Goal: Check status

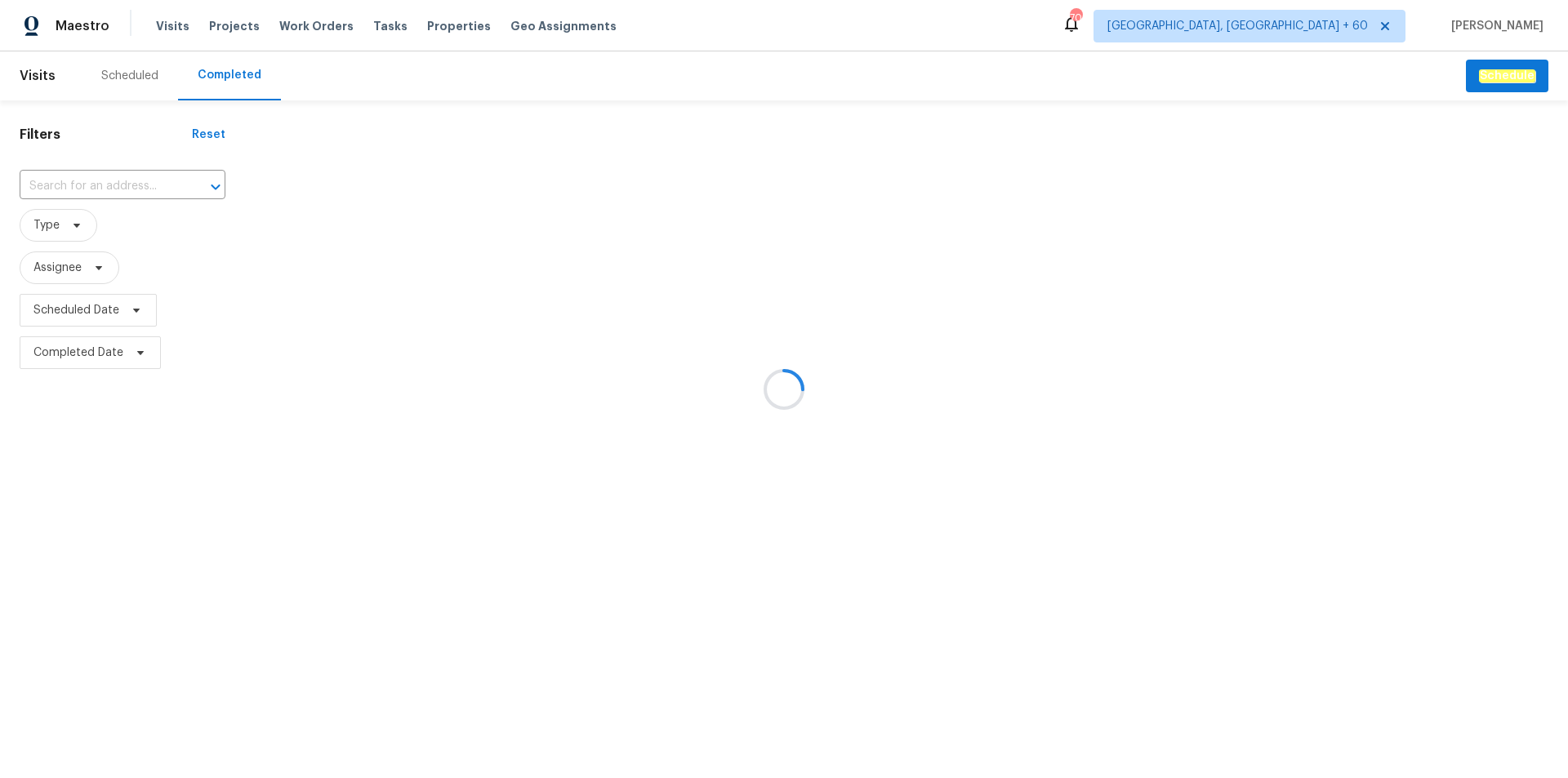
click at [99, 184] on div at bounding box center [784, 389] width 1568 height 778
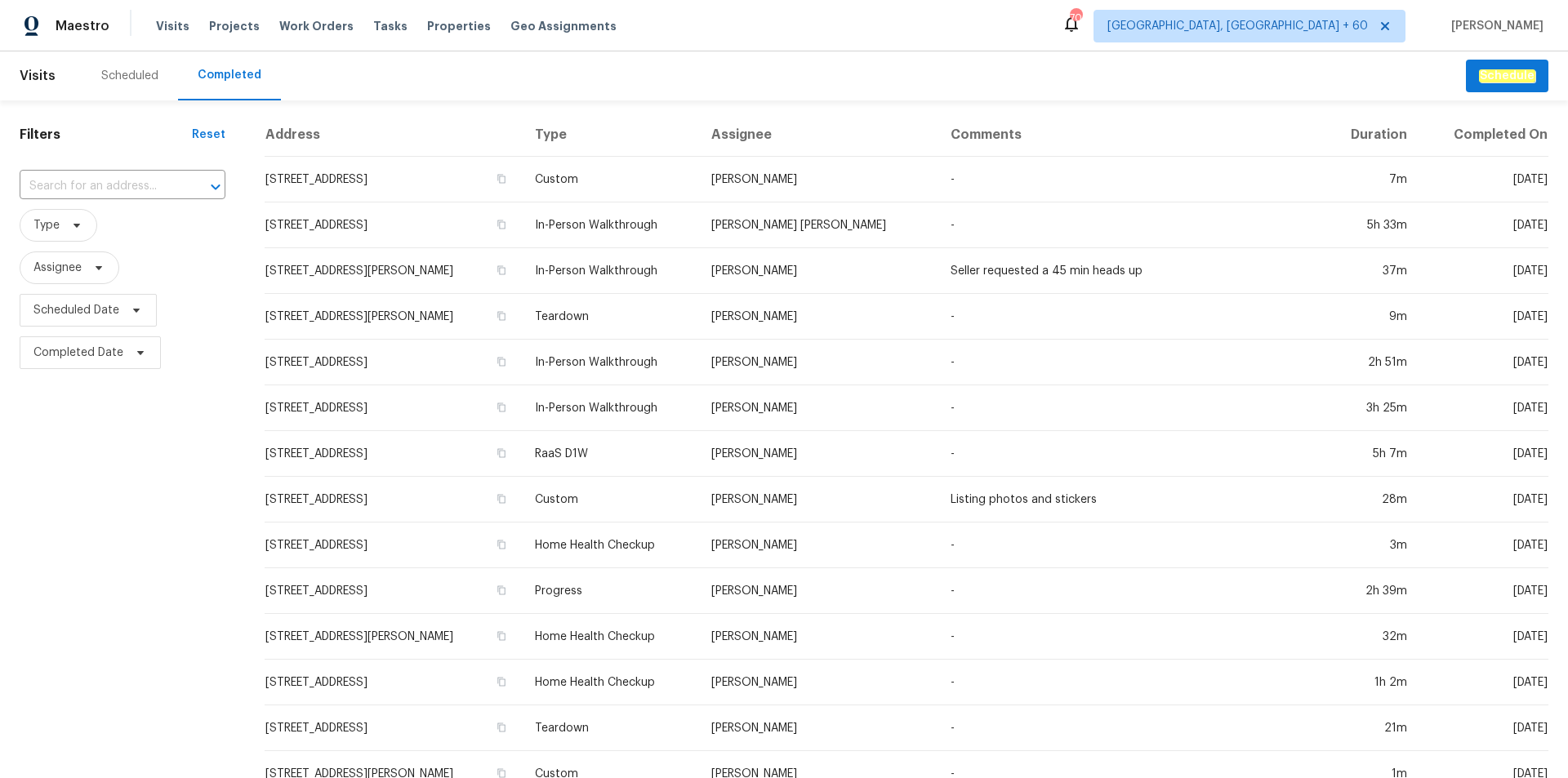
click at [99, 184] on input "text" at bounding box center [99, 186] width 160 height 26
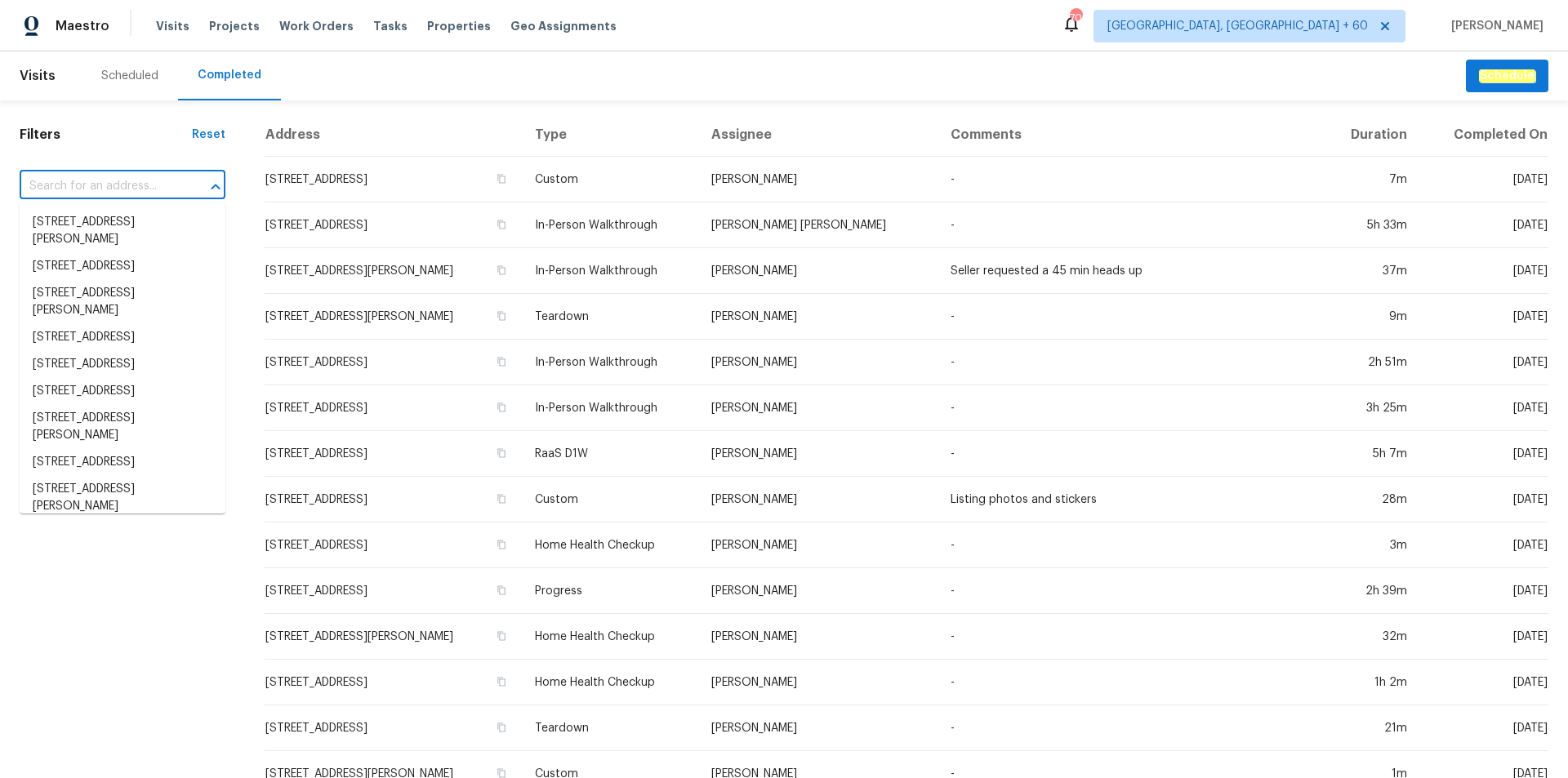
paste input "[STREET_ADDRESS]"
type input "[STREET_ADDRESS]"
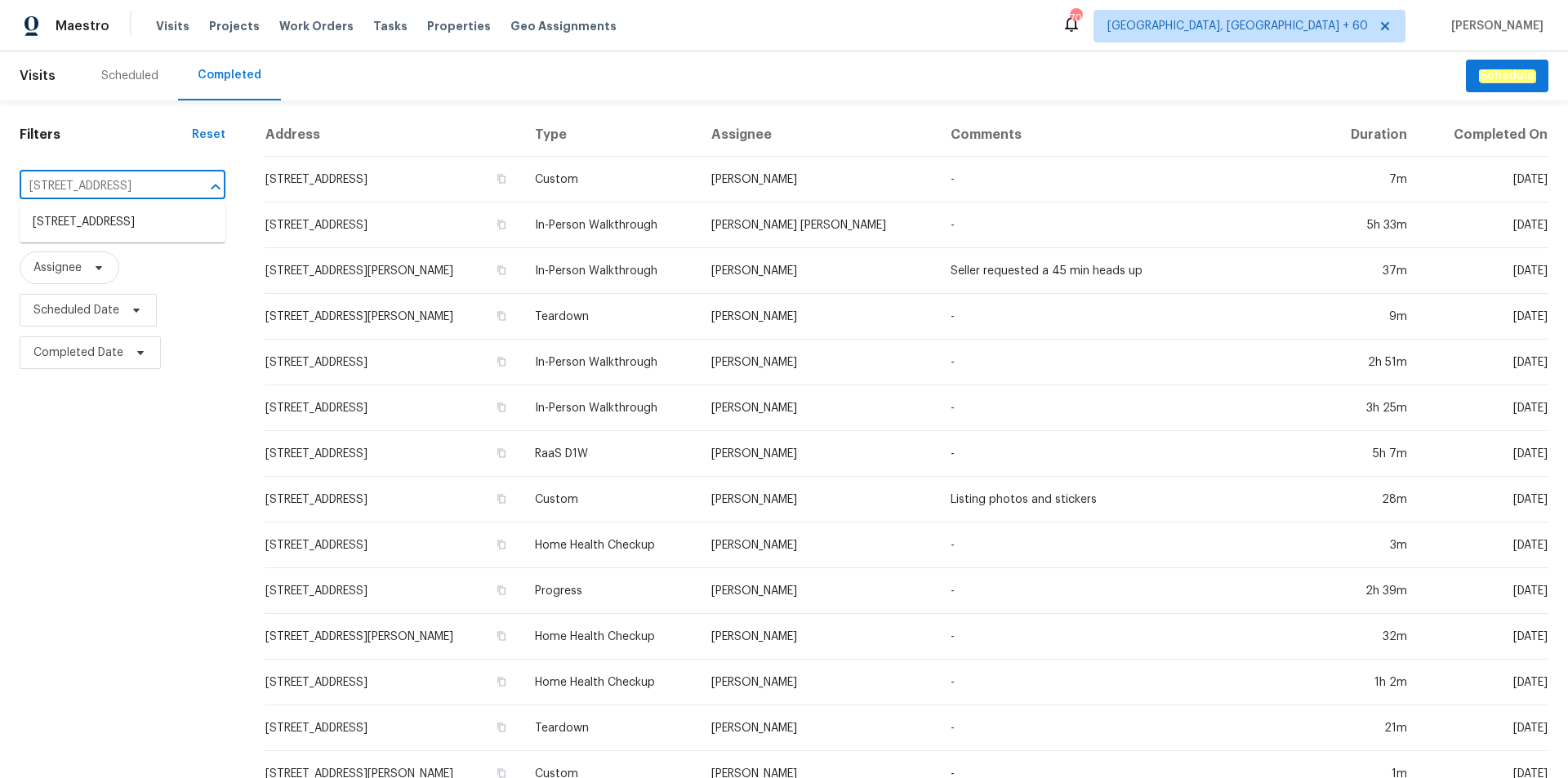
click at [106, 242] on ul "[STREET_ADDRESS]" at bounding box center [122, 223] width 206 height 40
click at [104, 236] on li "[STREET_ADDRESS]" at bounding box center [122, 222] width 206 height 27
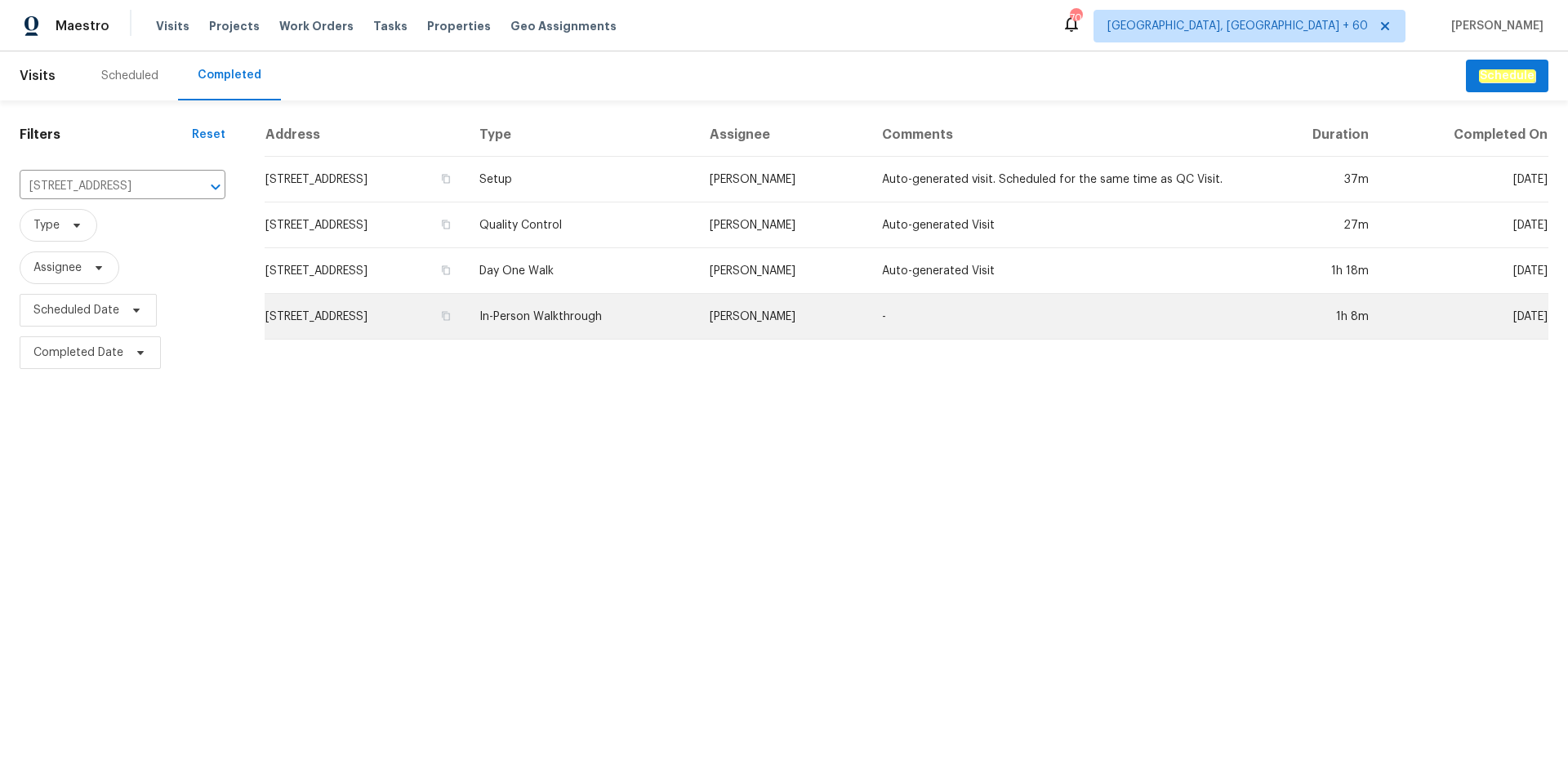
click at [606, 321] on td "In-Person Walkthrough" at bounding box center [581, 317] width 230 height 46
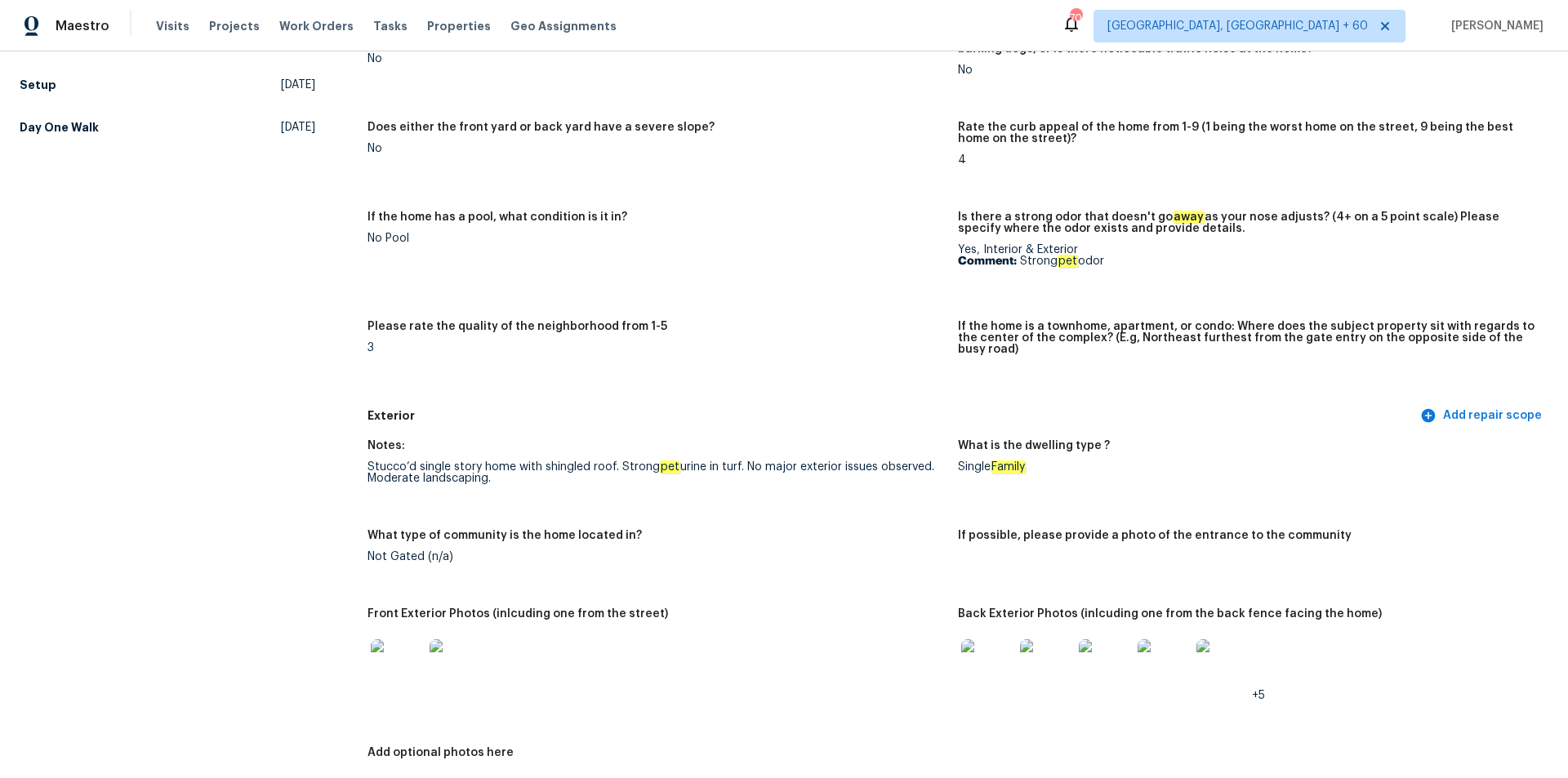
scroll to position [653, 0]
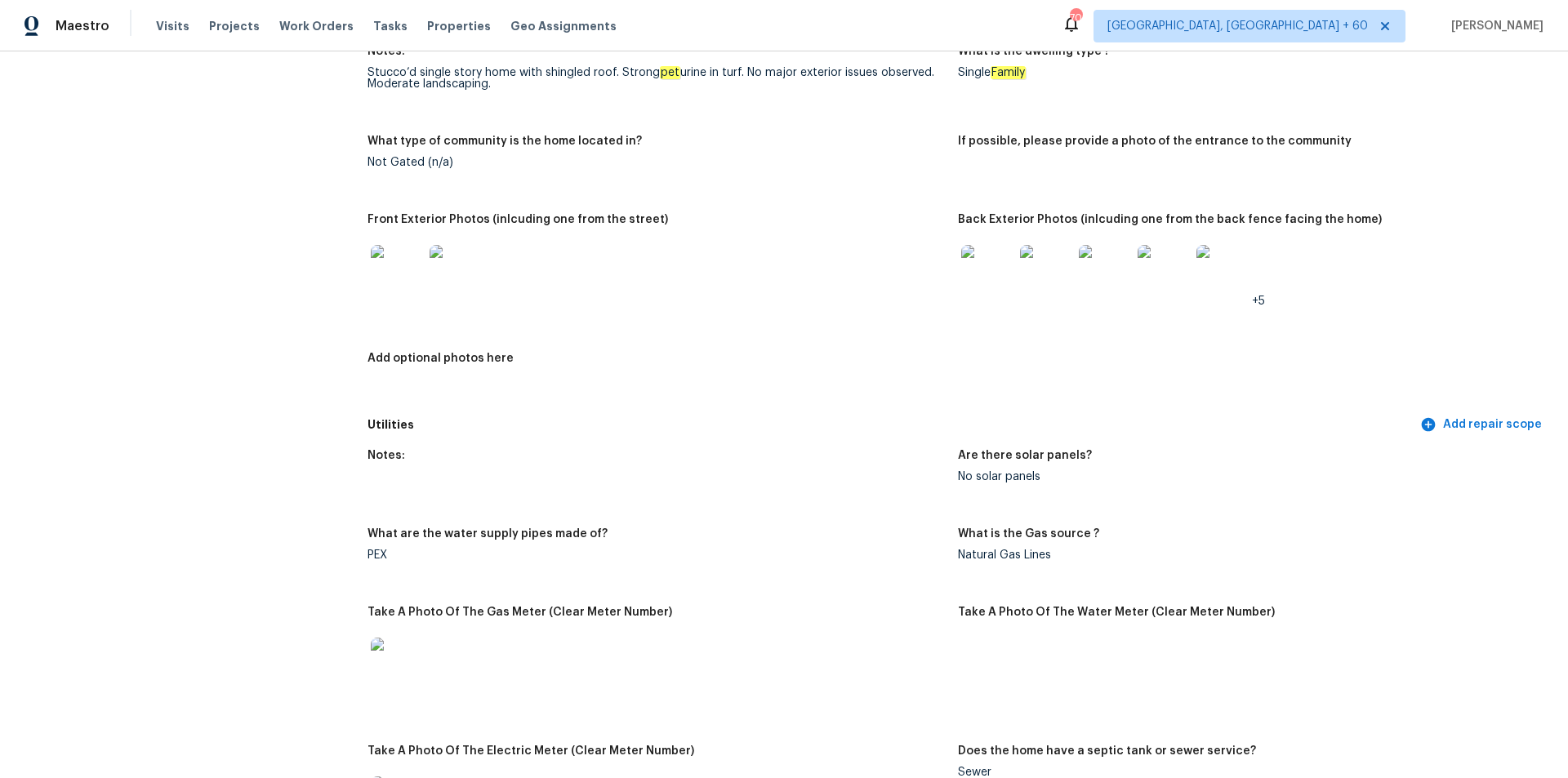
click at [987, 264] on img at bounding box center [987, 271] width 52 height 52
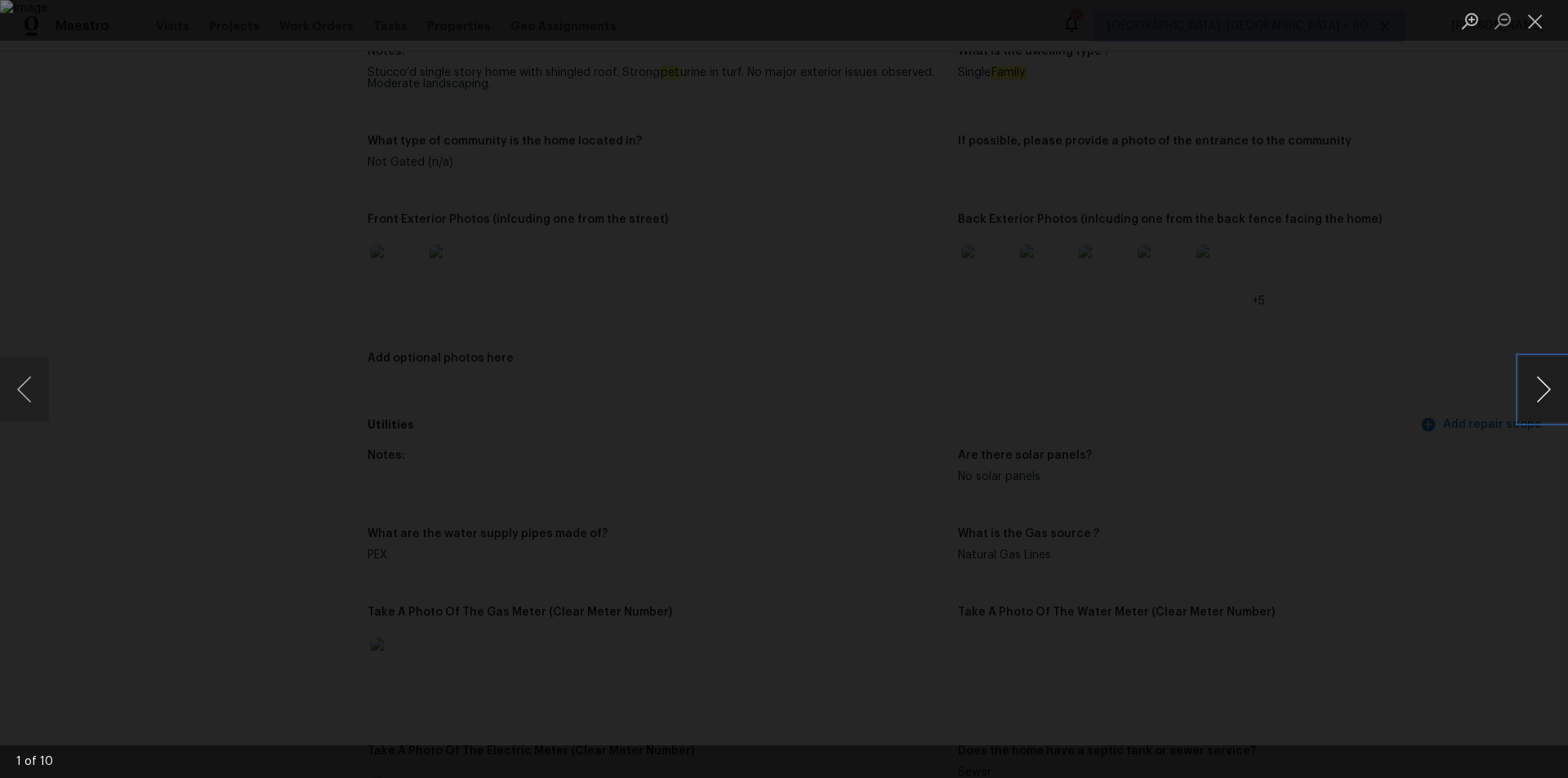
click at [1530, 390] on button "Next image" at bounding box center [1543, 389] width 49 height 65
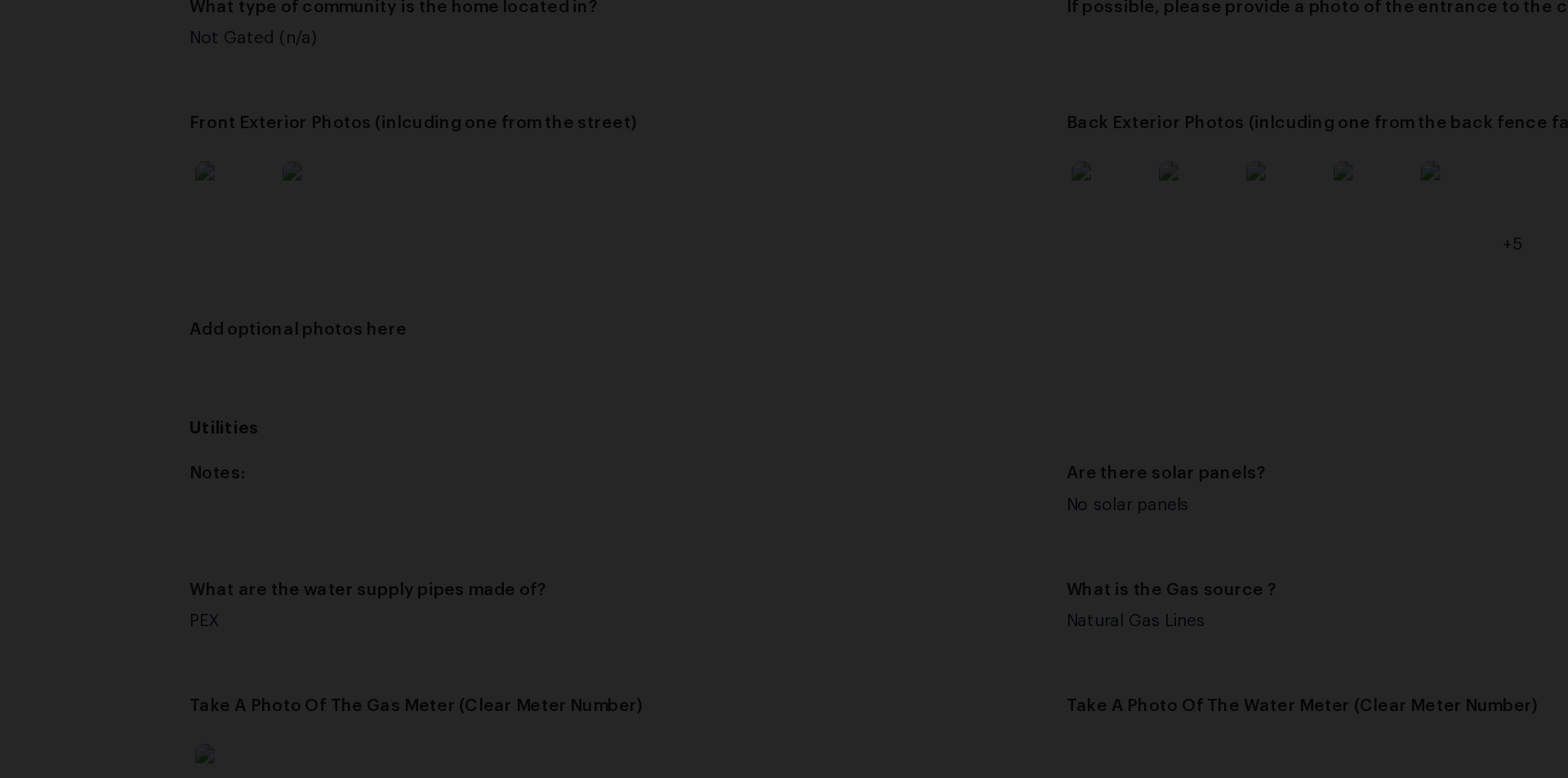
click at [513, 492] on img "Lightbox" at bounding box center [722, 385] width 1896 height 941
click at [533, 436] on img "Lightbox" at bounding box center [784, 389] width 1568 height 778
click at [613, 429] on img "Lightbox" at bounding box center [784, 389] width 1568 height 778
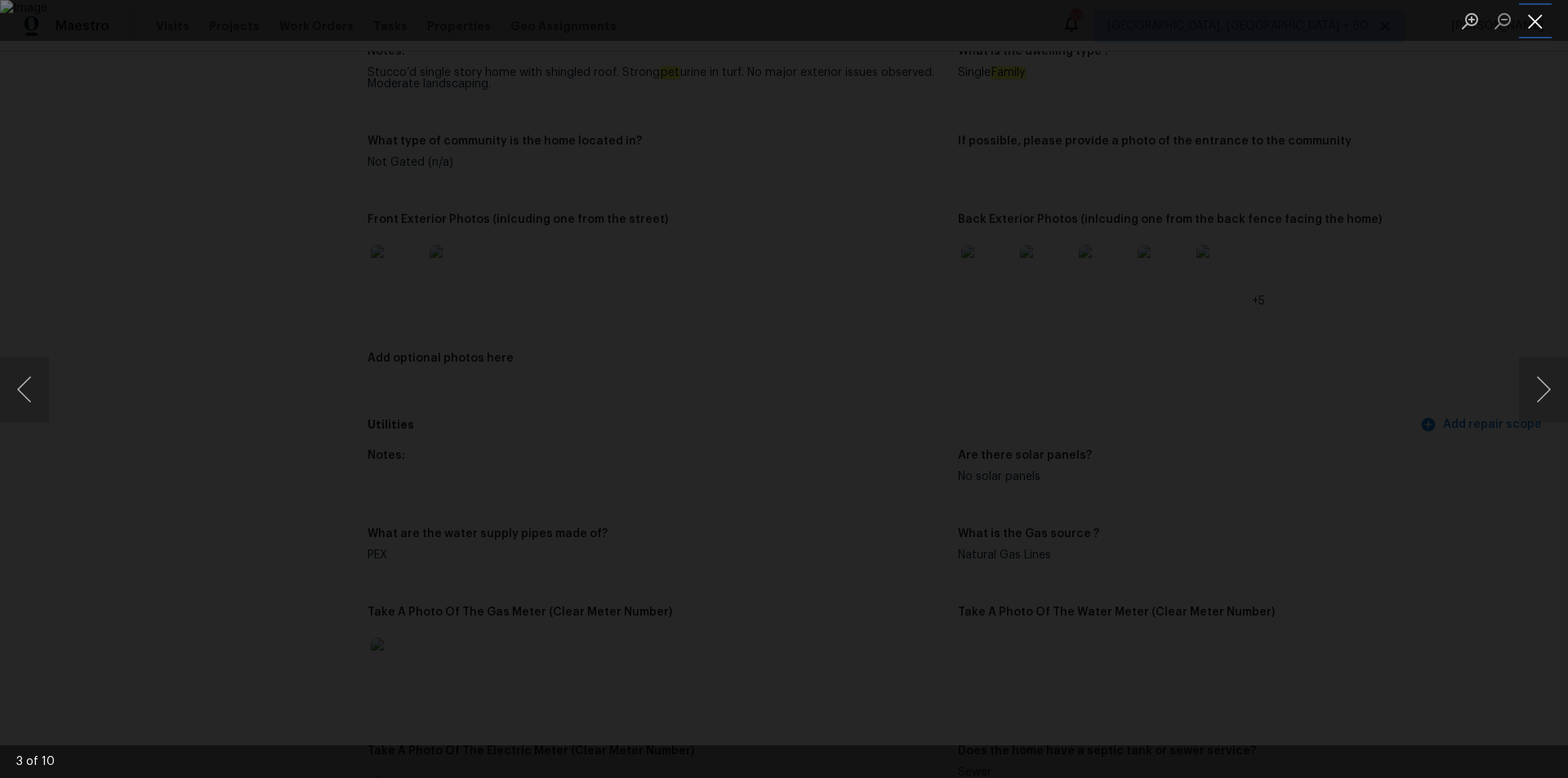
click at [1540, 29] on button "Close lightbox" at bounding box center [1536, 20] width 33 height 28
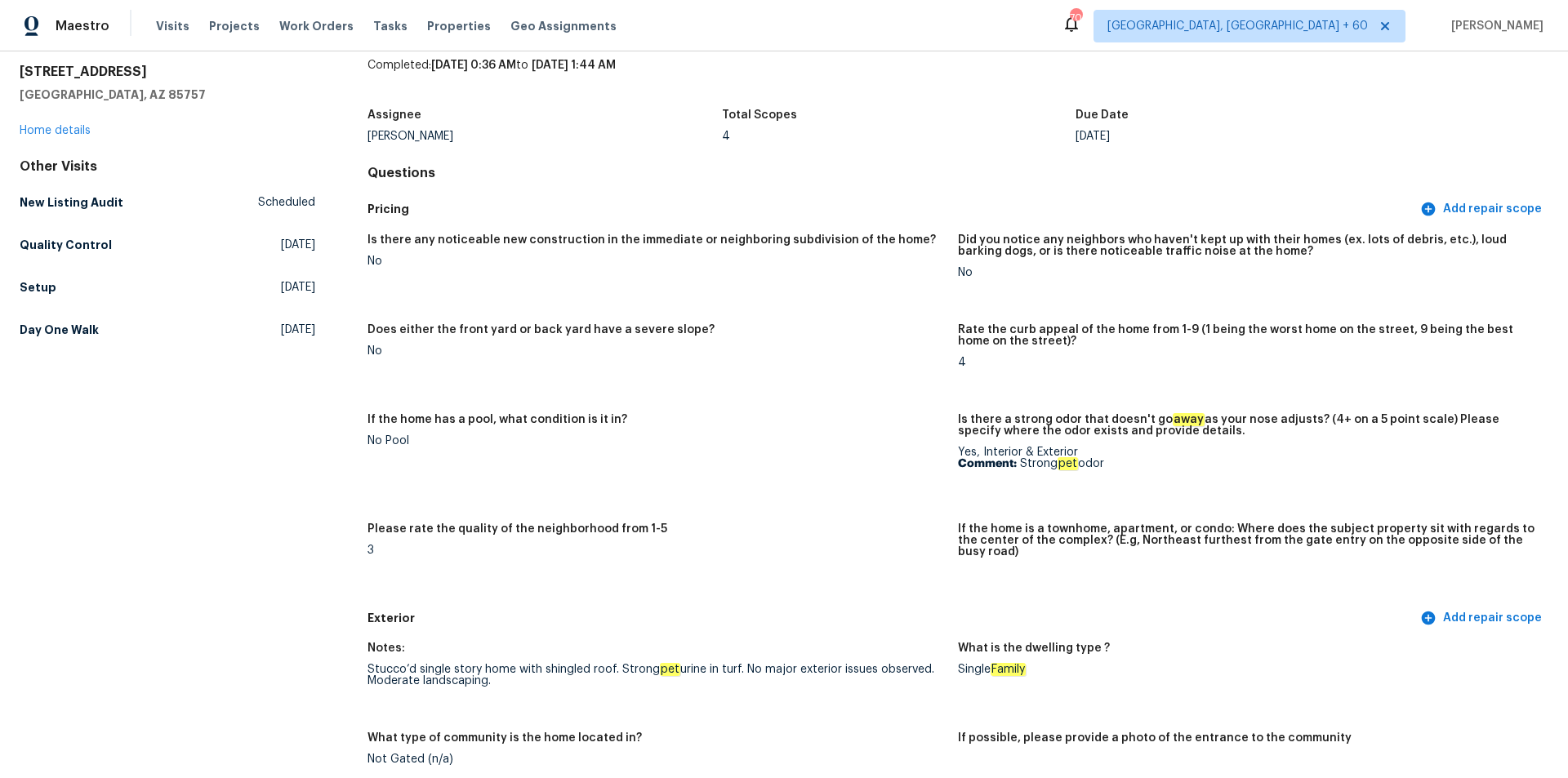
scroll to position [0, 0]
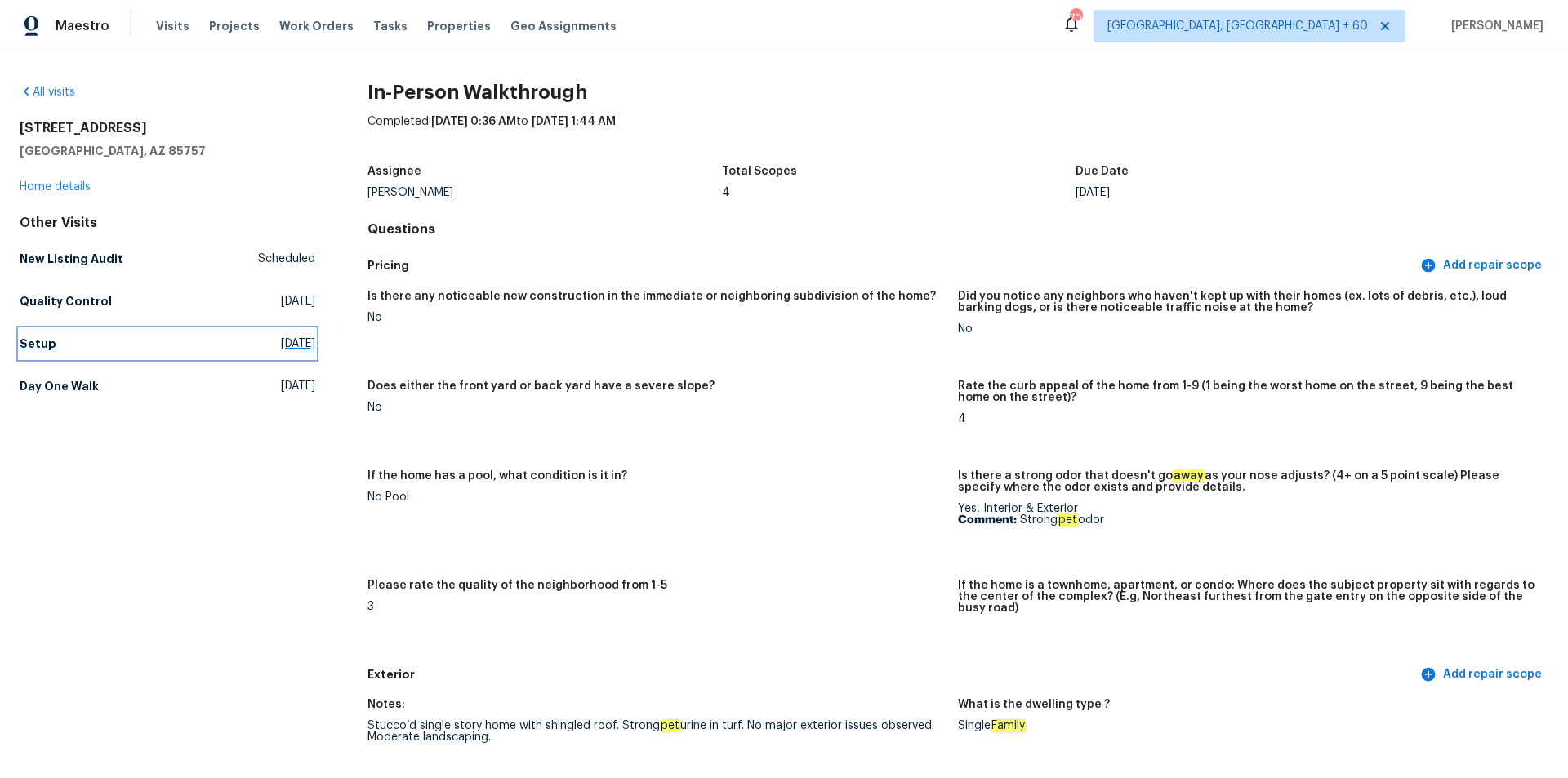
click at [44, 347] on h5 "Setup" at bounding box center [38, 344] width 37 height 17
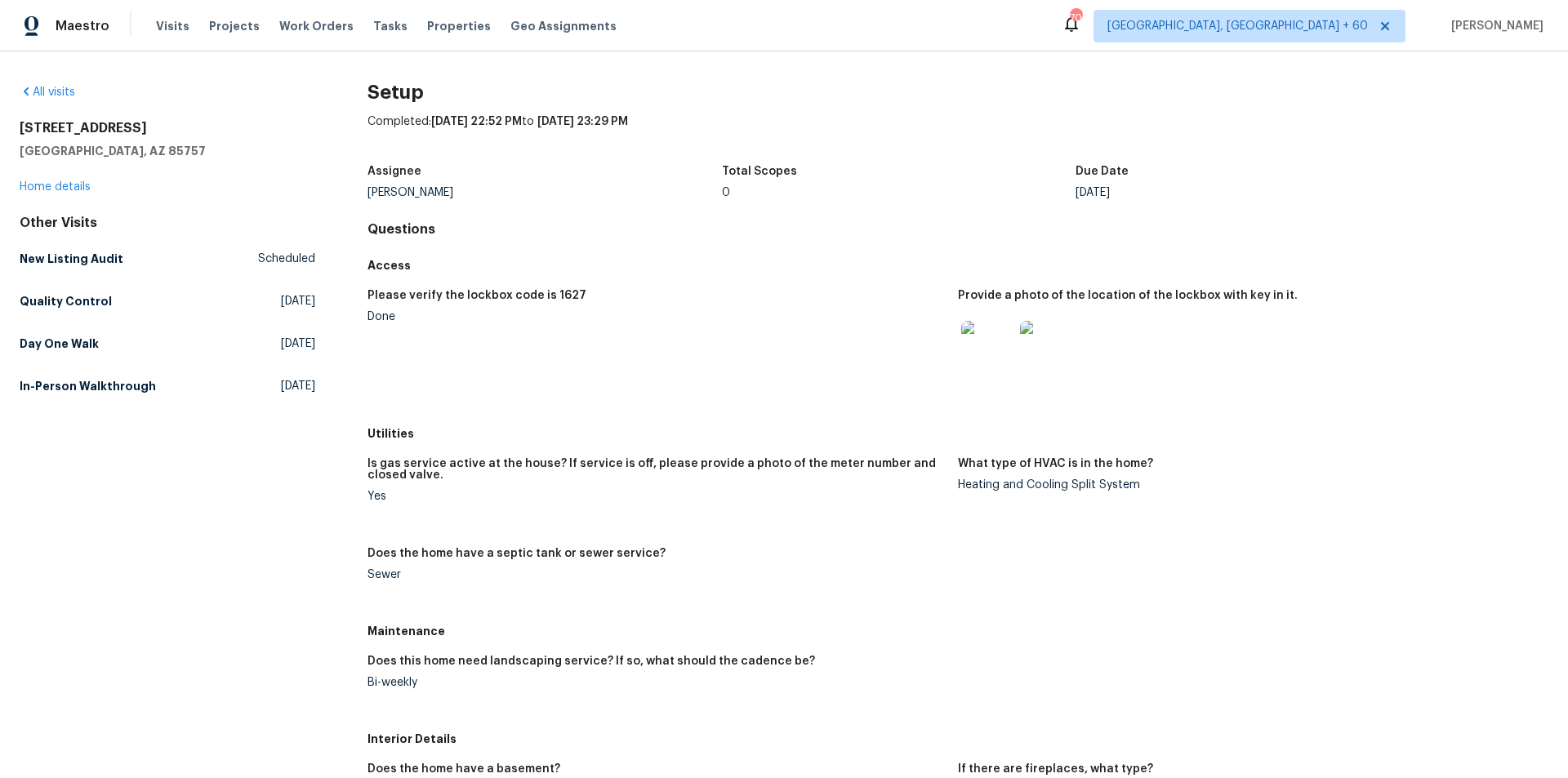
click at [704, 343] on figure "Please verify the lockbox code is 1627 Done" at bounding box center [662, 350] width 591 height 119
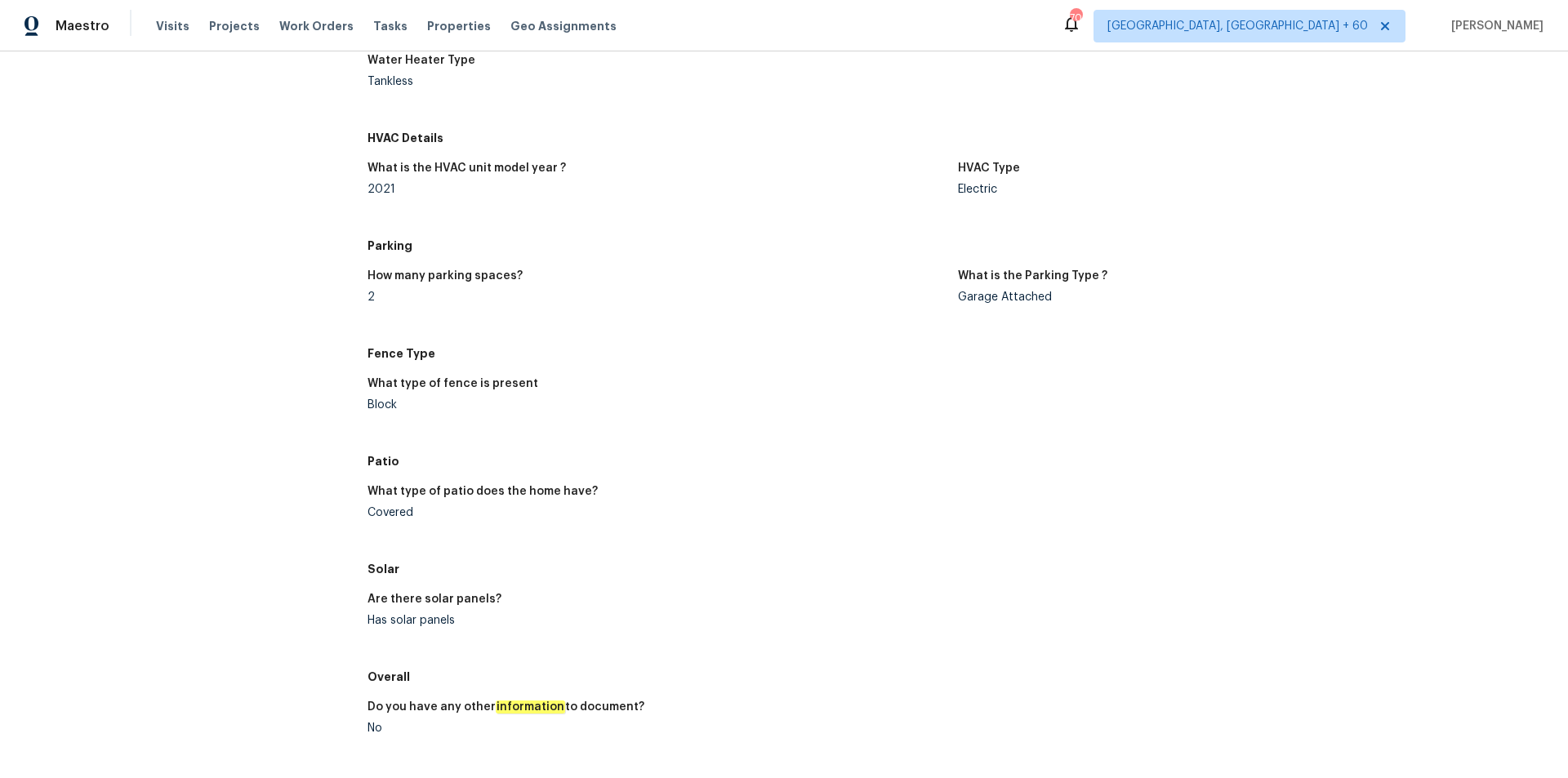
scroll to position [1775, 0]
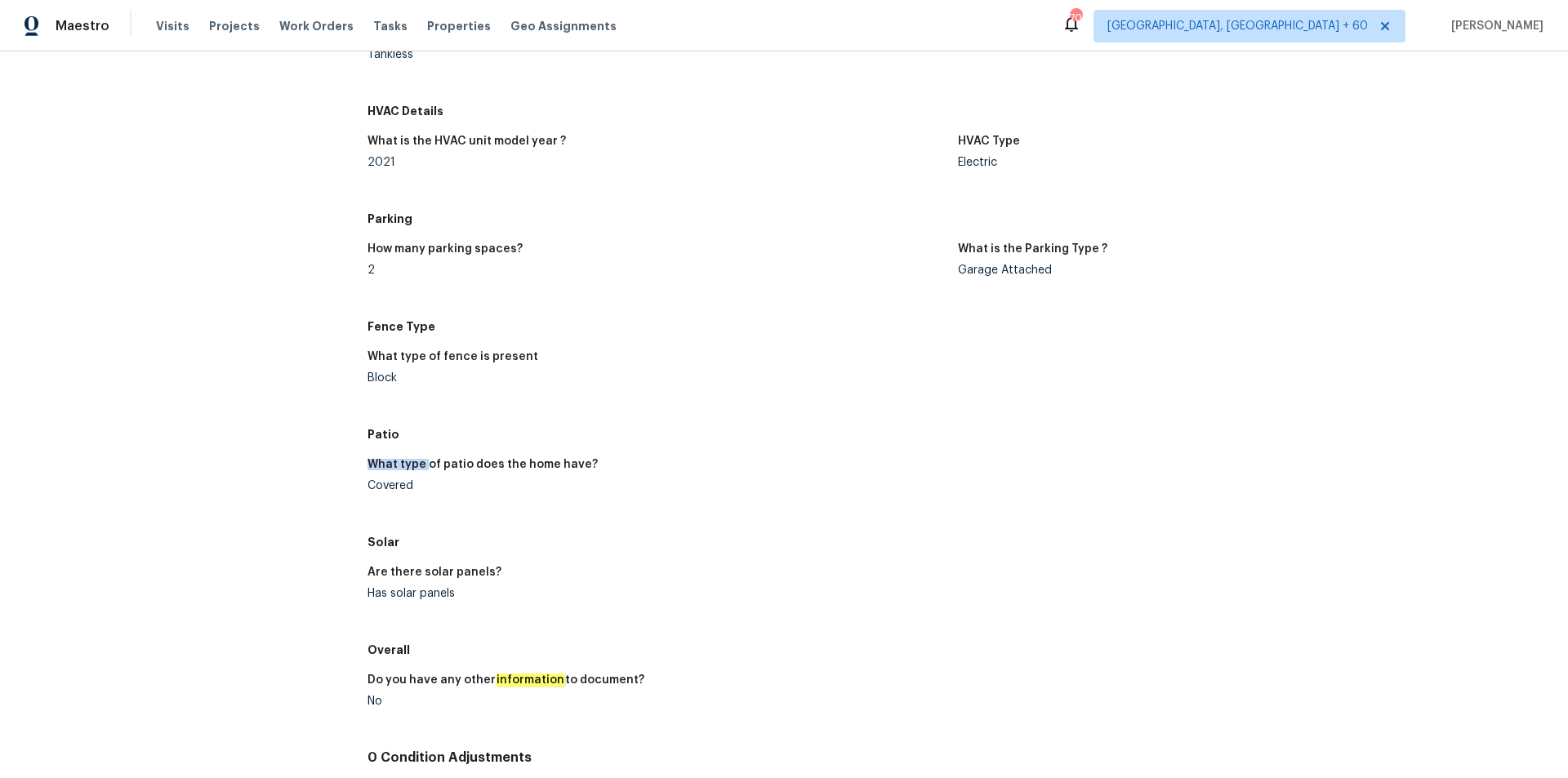
drag, startPoint x: 354, startPoint y: 479, endPoint x: 424, endPoint y: 478, distance: 70.0
click at [417, 482] on div "Covered" at bounding box center [656, 486] width 578 height 11
drag, startPoint x: 417, startPoint y: 486, endPoint x: 350, endPoint y: 494, distance: 67.5
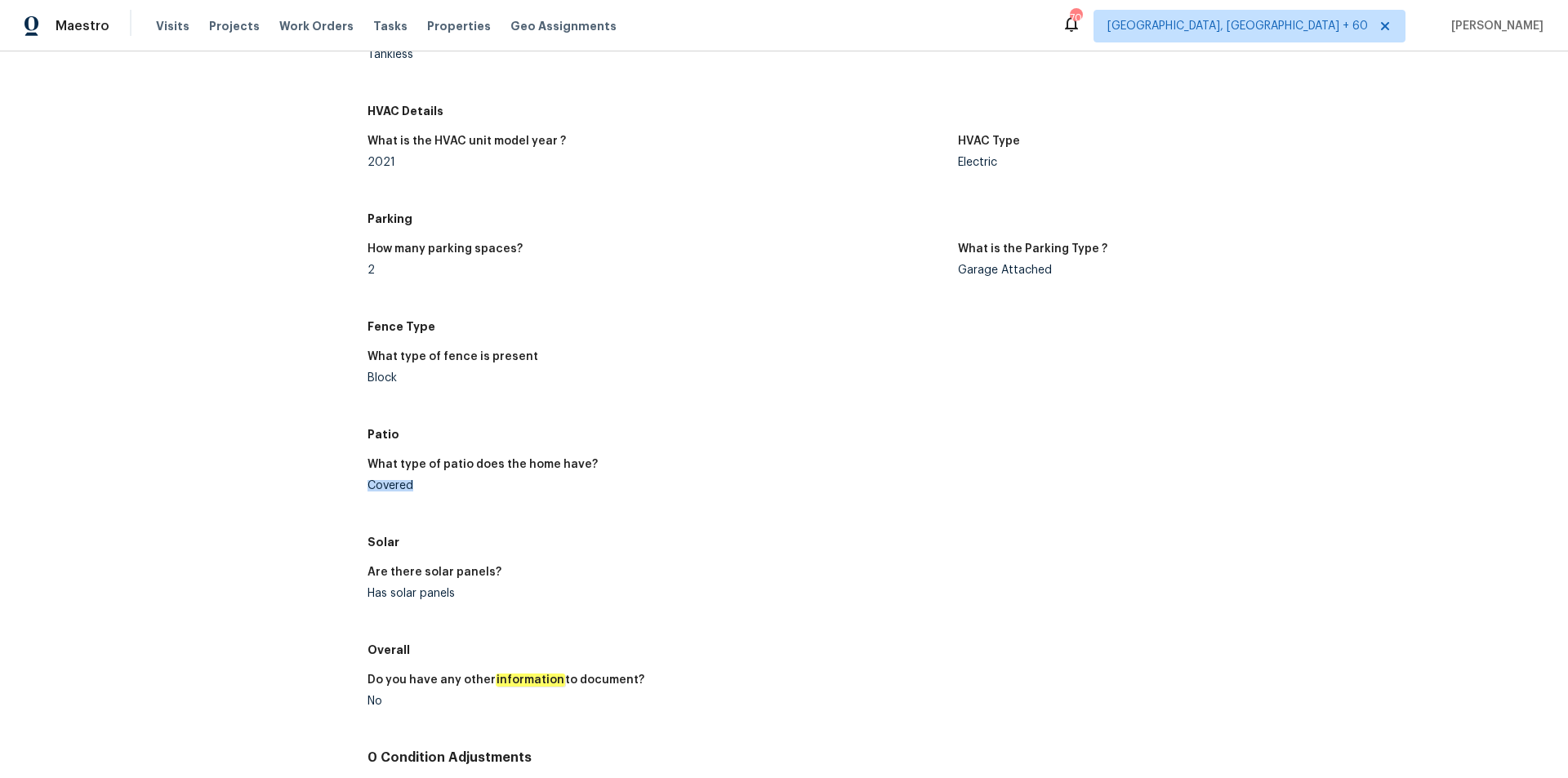
drag, startPoint x: 366, startPoint y: 483, endPoint x: 412, endPoint y: 487, distance: 46.2
click at [412, 487] on div "Covered" at bounding box center [656, 486] width 578 height 11
drag, startPoint x: 597, startPoint y: 461, endPoint x: 361, endPoint y: 463, distance: 236.0
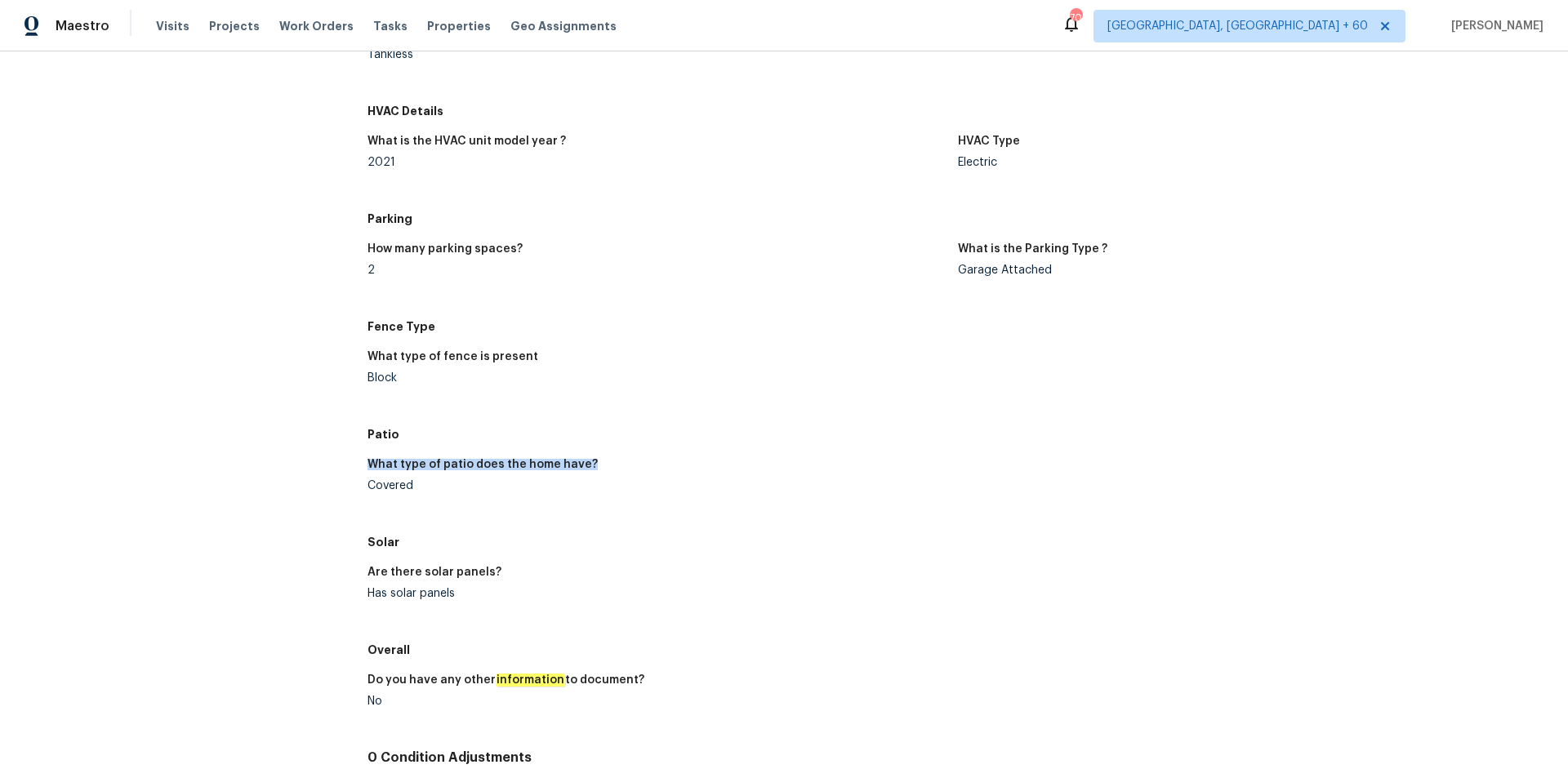
drag, startPoint x: 358, startPoint y: 491, endPoint x: 432, endPoint y: 494, distance: 74.1
click at [432, 494] on figure "What type of patio does the home have? Covered" at bounding box center [662, 489] width 591 height 59
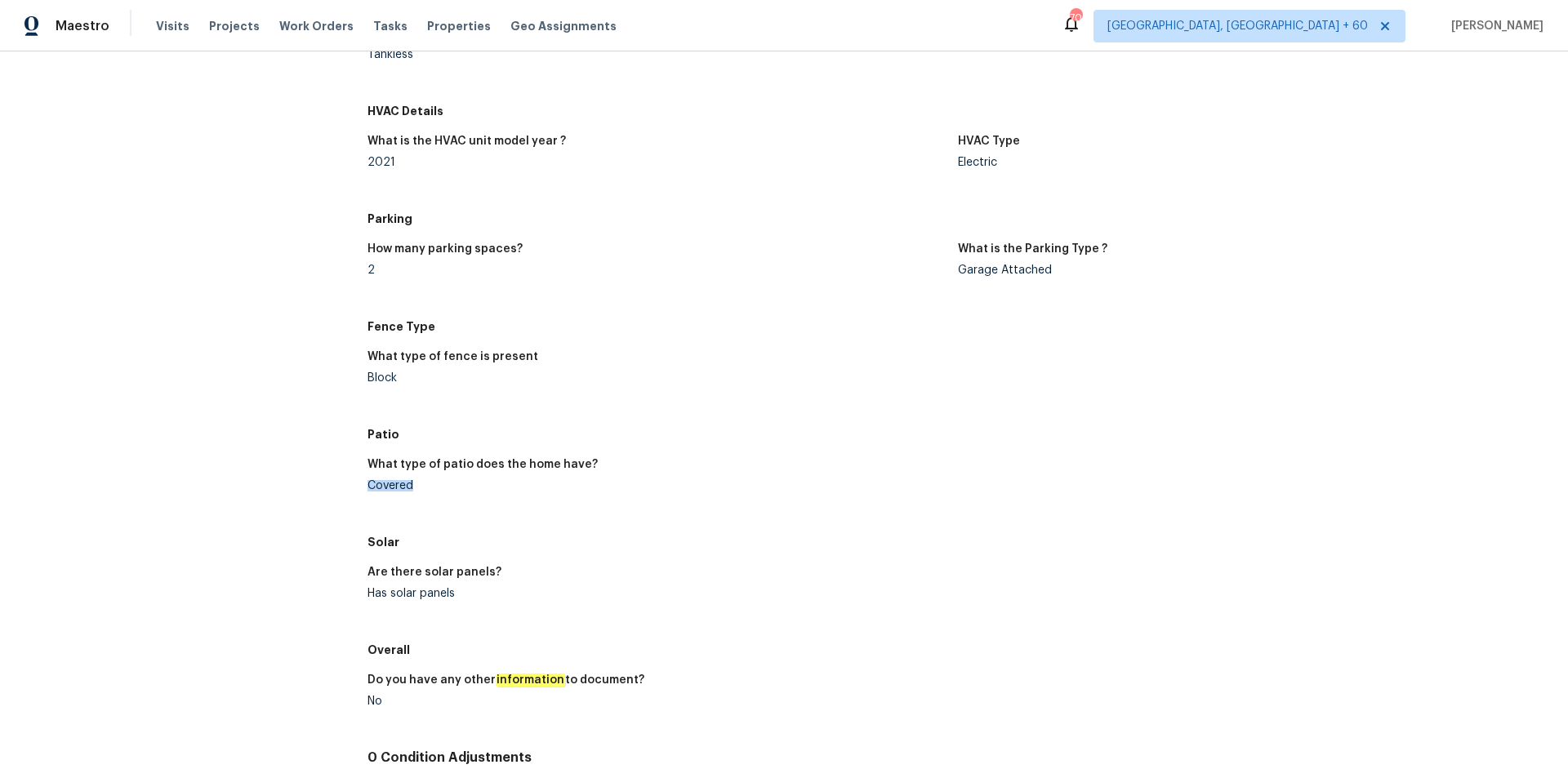
drag, startPoint x: 360, startPoint y: 481, endPoint x: 418, endPoint y: 487, distance: 58.3
click at [418, 487] on div "Covered" at bounding box center [656, 486] width 578 height 11
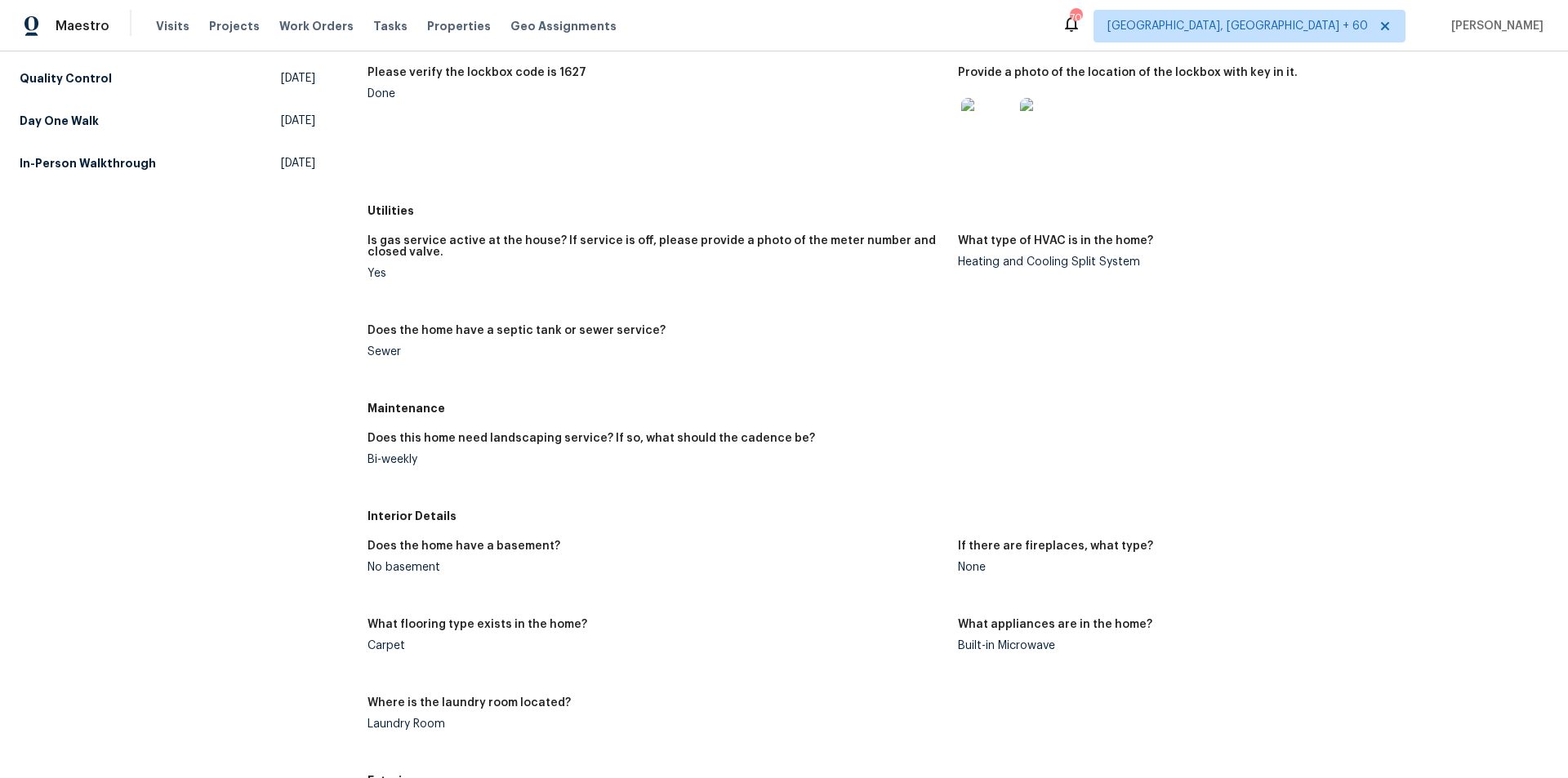
scroll to position [0, 0]
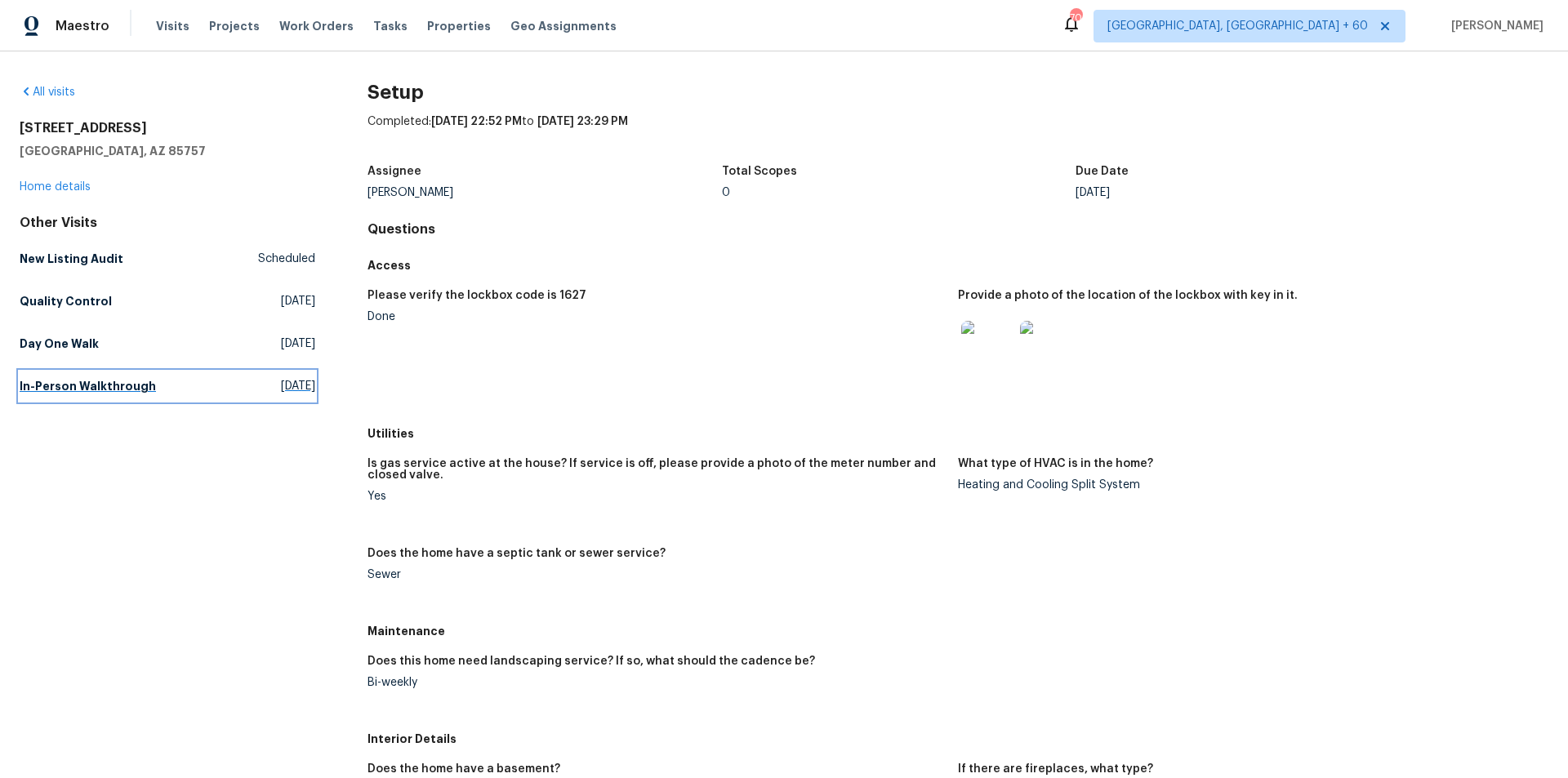
click at [73, 376] on link "In-Person Walkthrough [DATE]" at bounding box center [167, 387] width 296 height 29
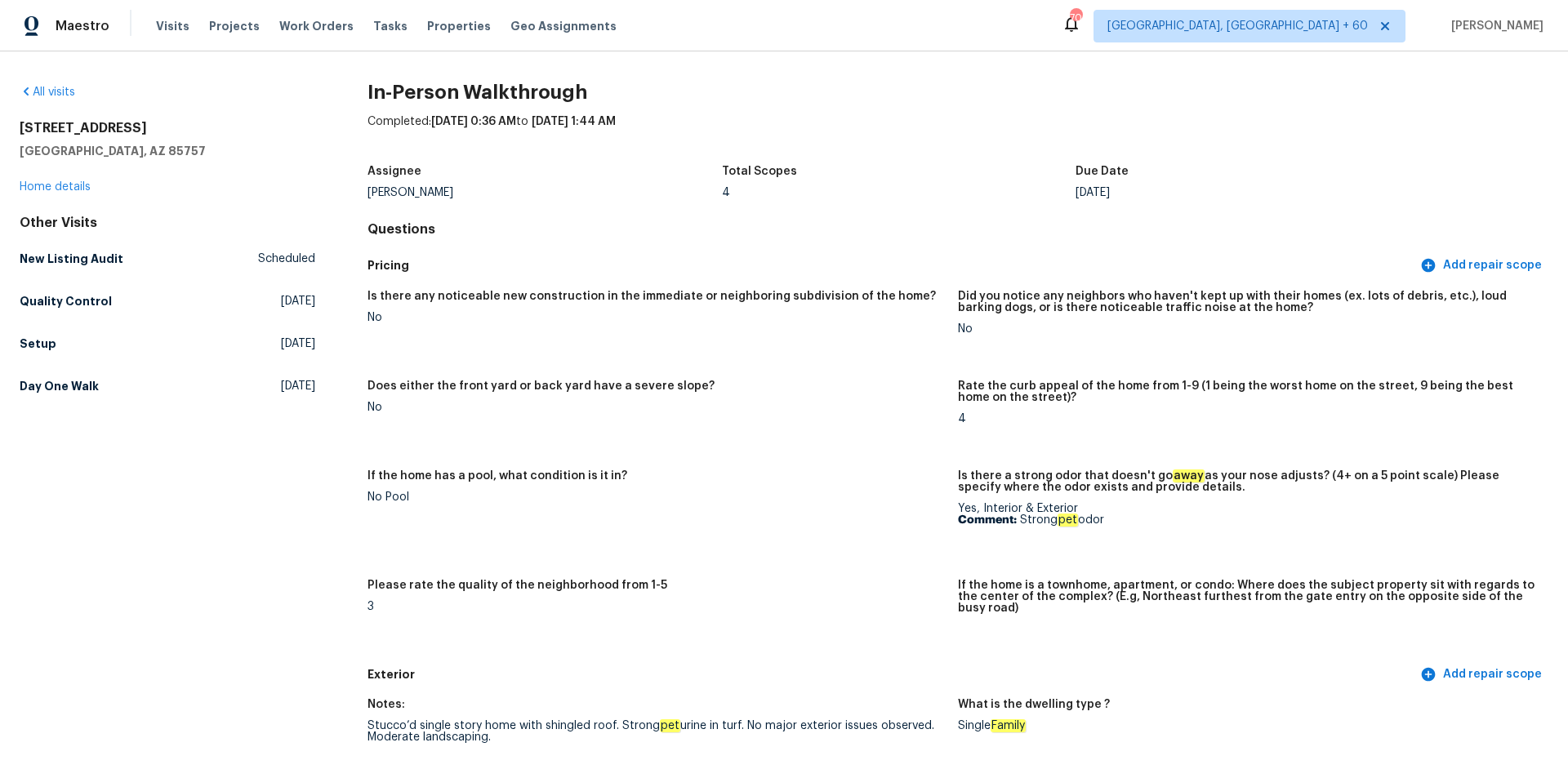
click at [748, 373] on div "Is there any noticeable new construction in the immediate or neighboring subdiv…" at bounding box center [958, 470] width 1181 height 379
click at [190, 380] on link "Day One Walk [DATE]" at bounding box center [167, 387] width 296 height 29
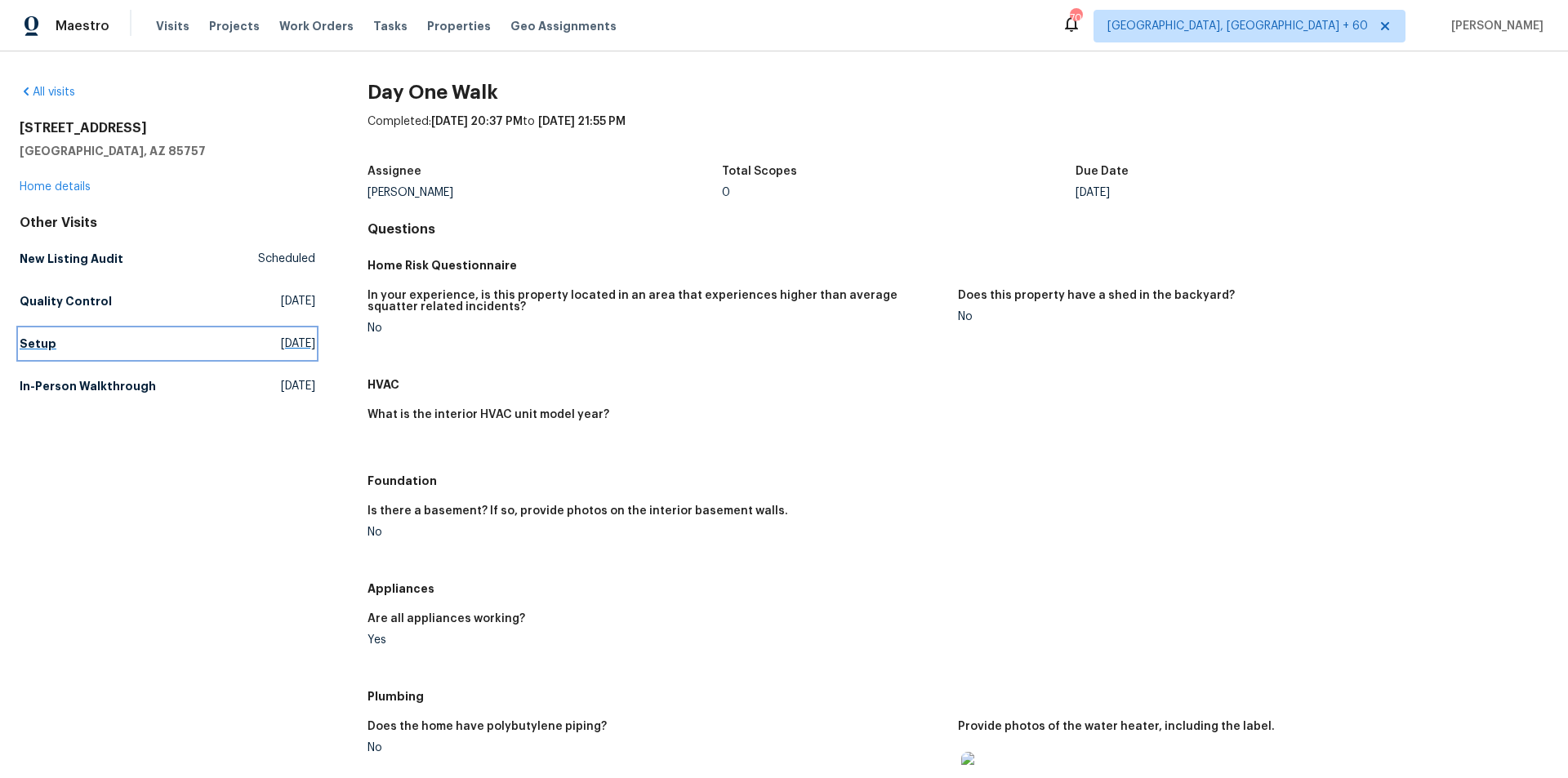
click at [56, 343] on link "Setup [DATE]" at bounding box center [167, 344] width 296 height 29
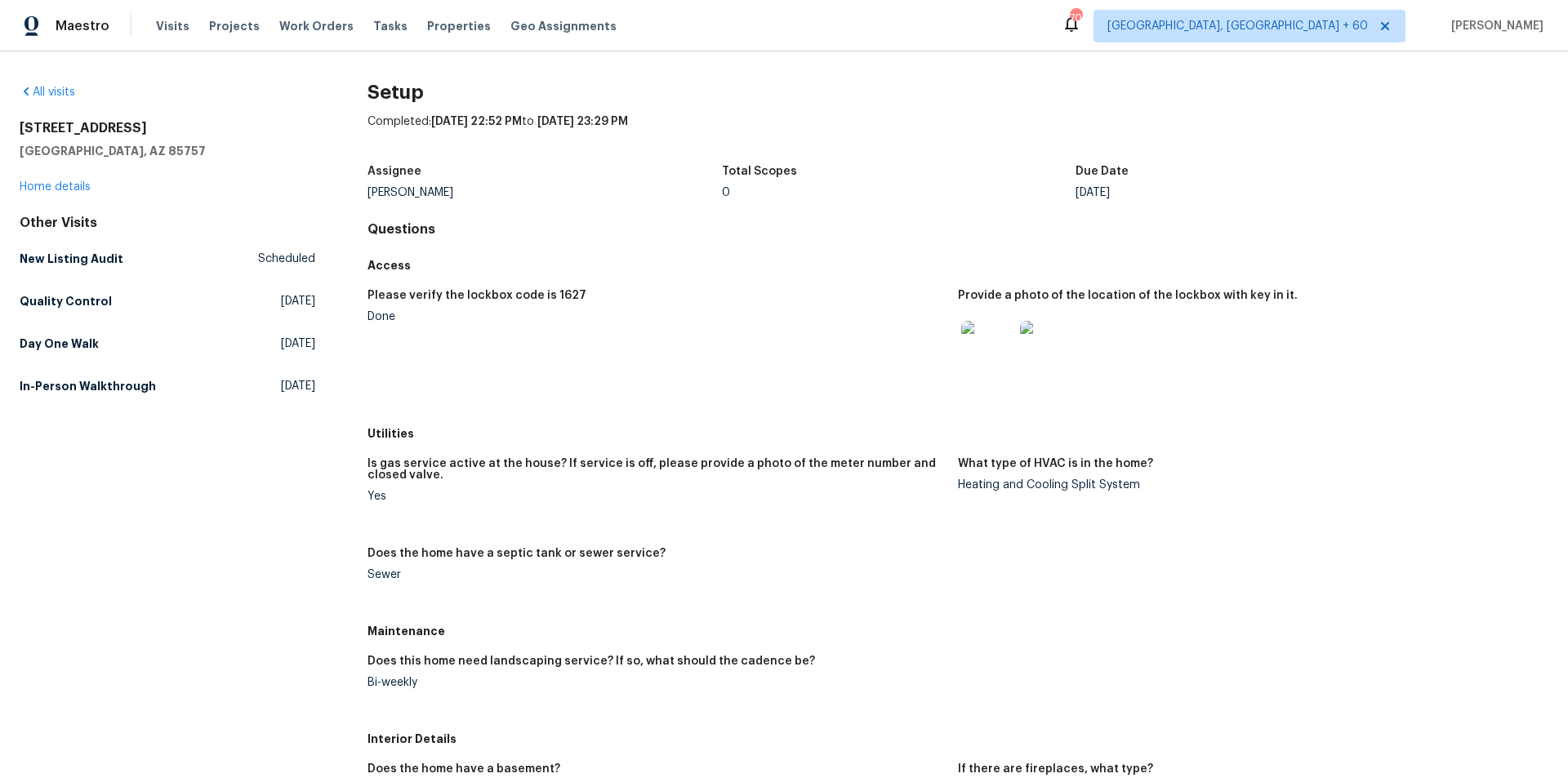
click at [793, 400] on figure "Please verify the lockbox code is 1627 Done" at bounding box center [662, 350] width 591 height 119
click at [60, 391] on h5 "In-Person Walkthrough" at bounding box center [87, 387] width 137 height 17
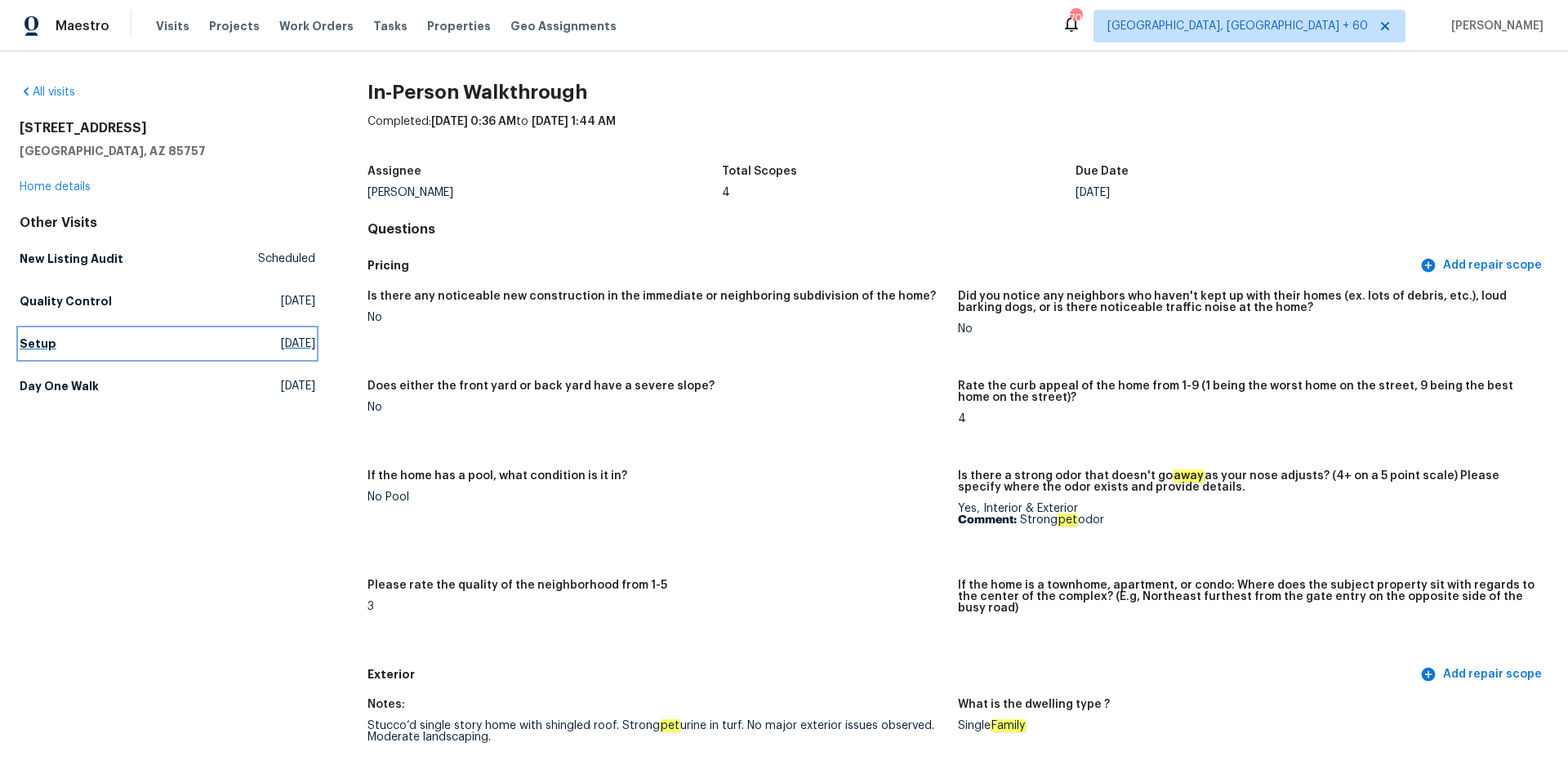
click at [48, 334] on link "Setup [DATE]" at bounding box center [167, 344] width 296 height 29
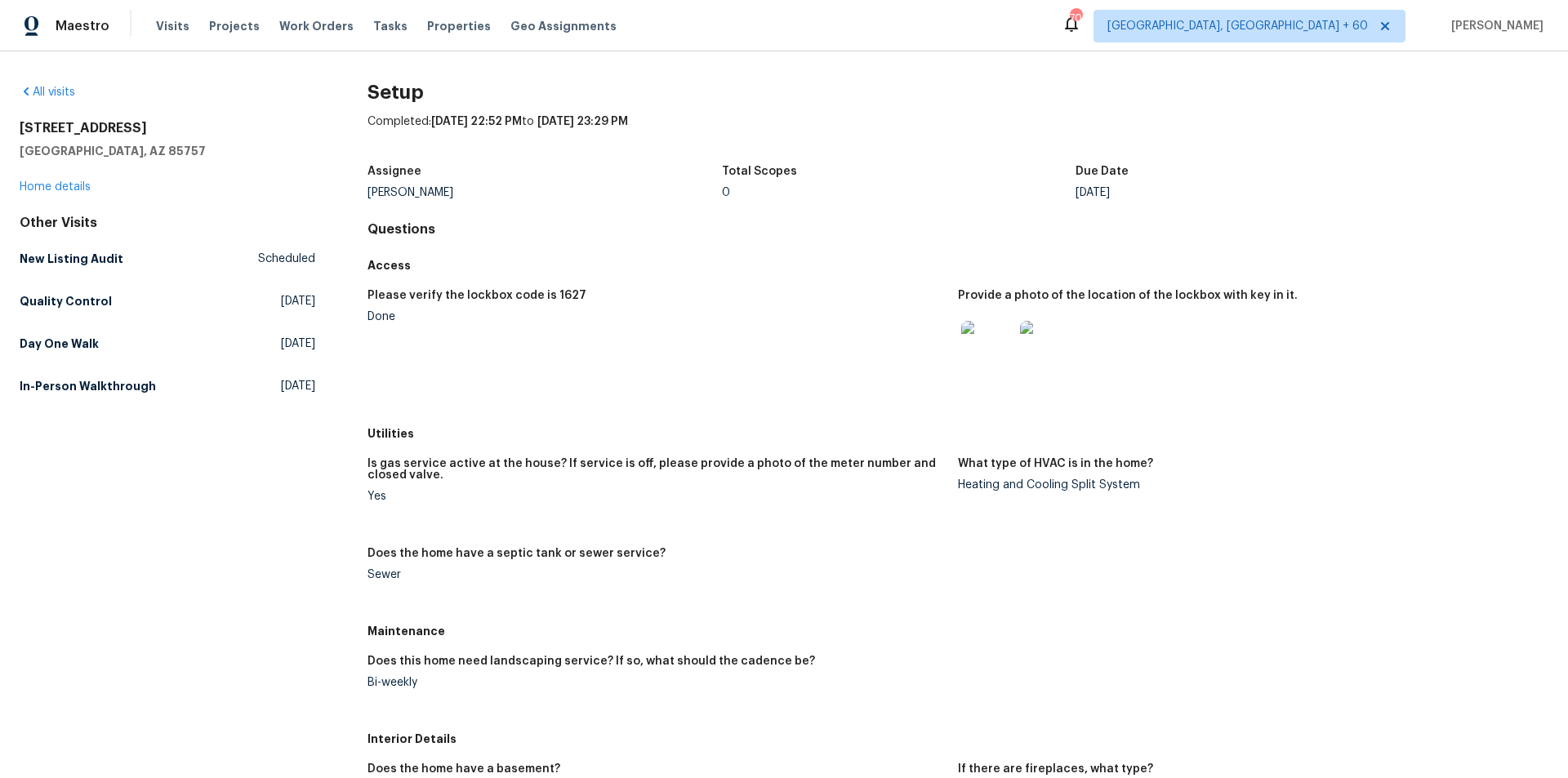
click at [803, 408] on figure "Please verify the lockbox code is 1627 Done" at bounding box center [662, 350] width 591 height 119
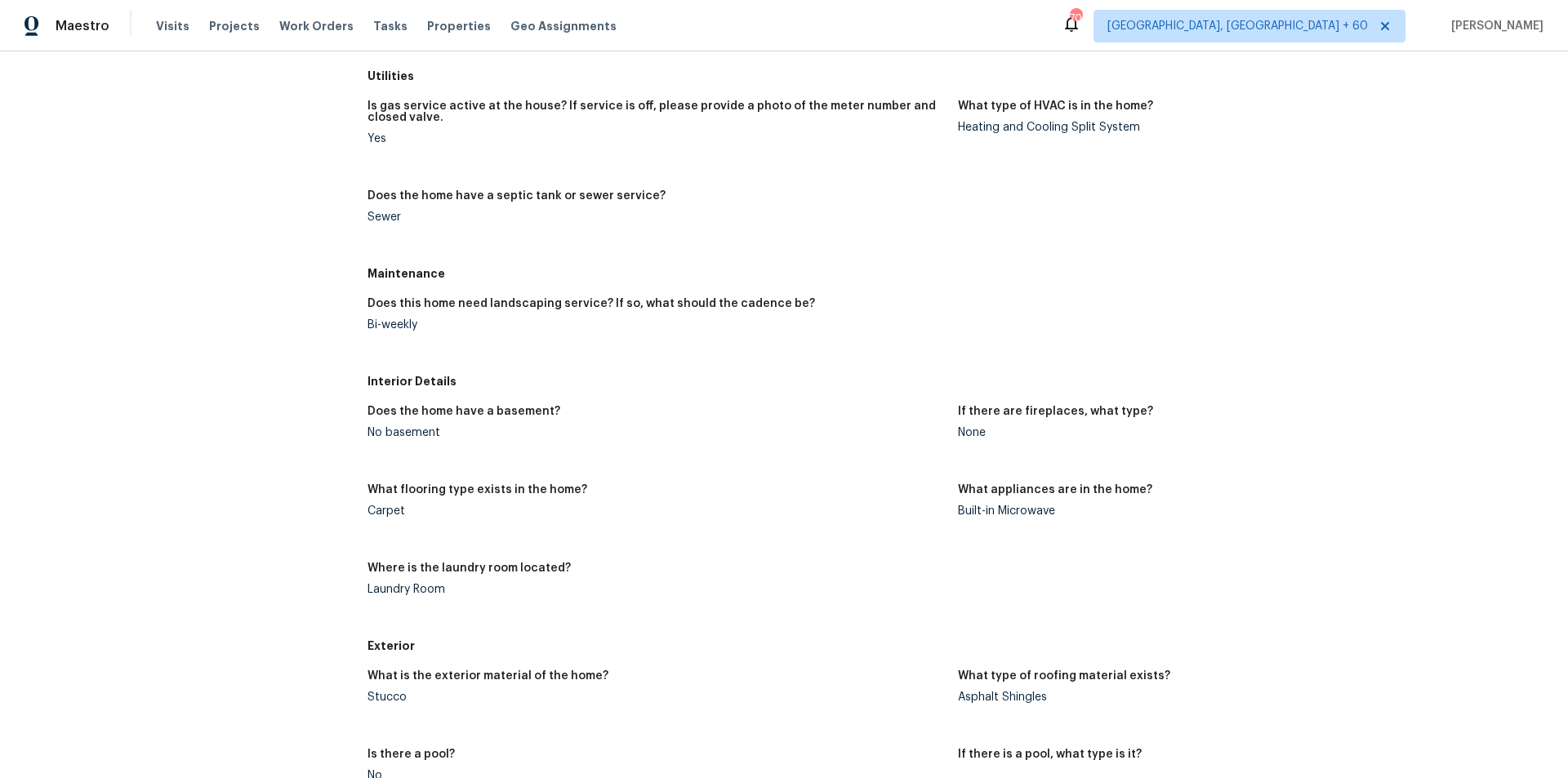
scroll to position [245, 0]
